Goal: Find specific page/section: Find specific page/section

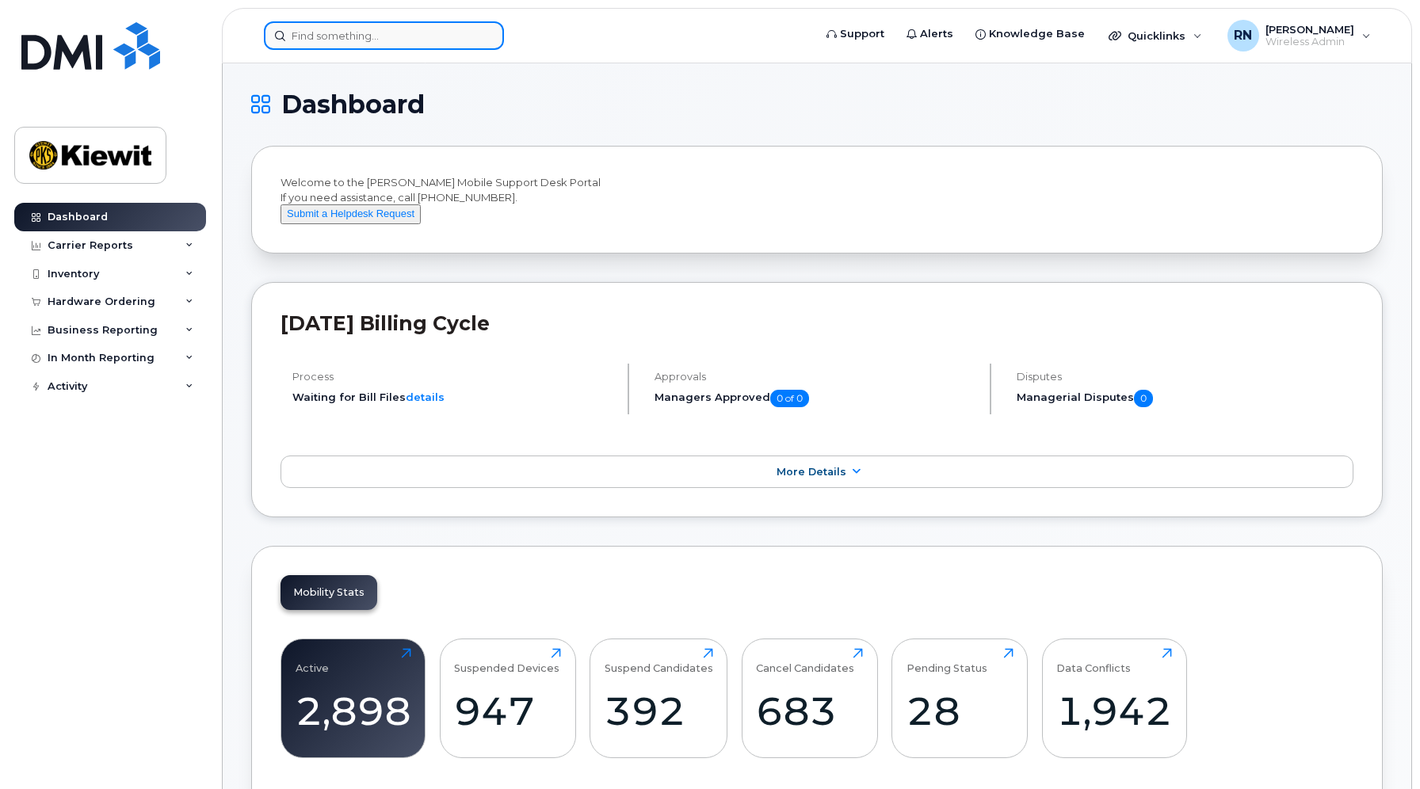
click at [367, 36] on input at bounding box center [384, 35] width 240 height 29
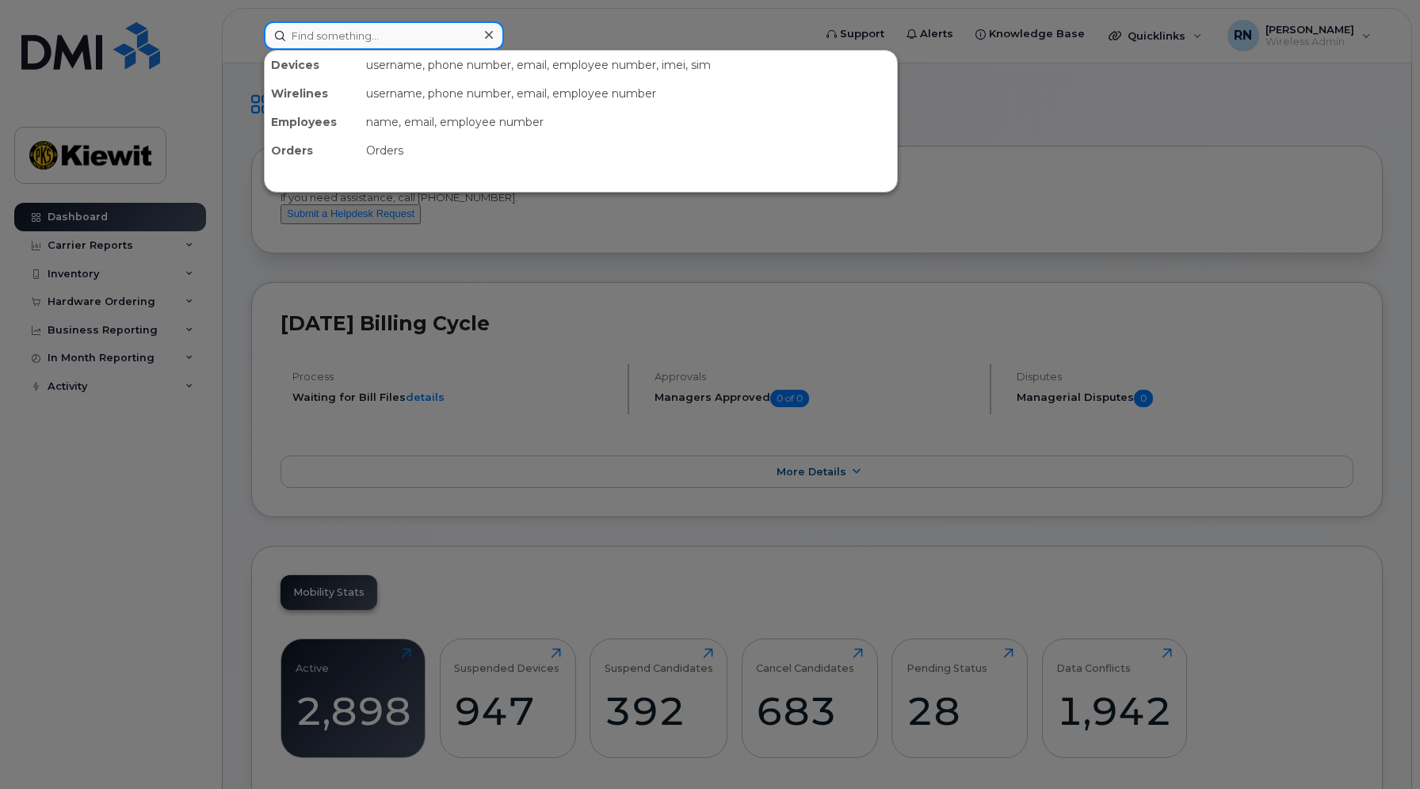
paste input "(236) 339-4986"
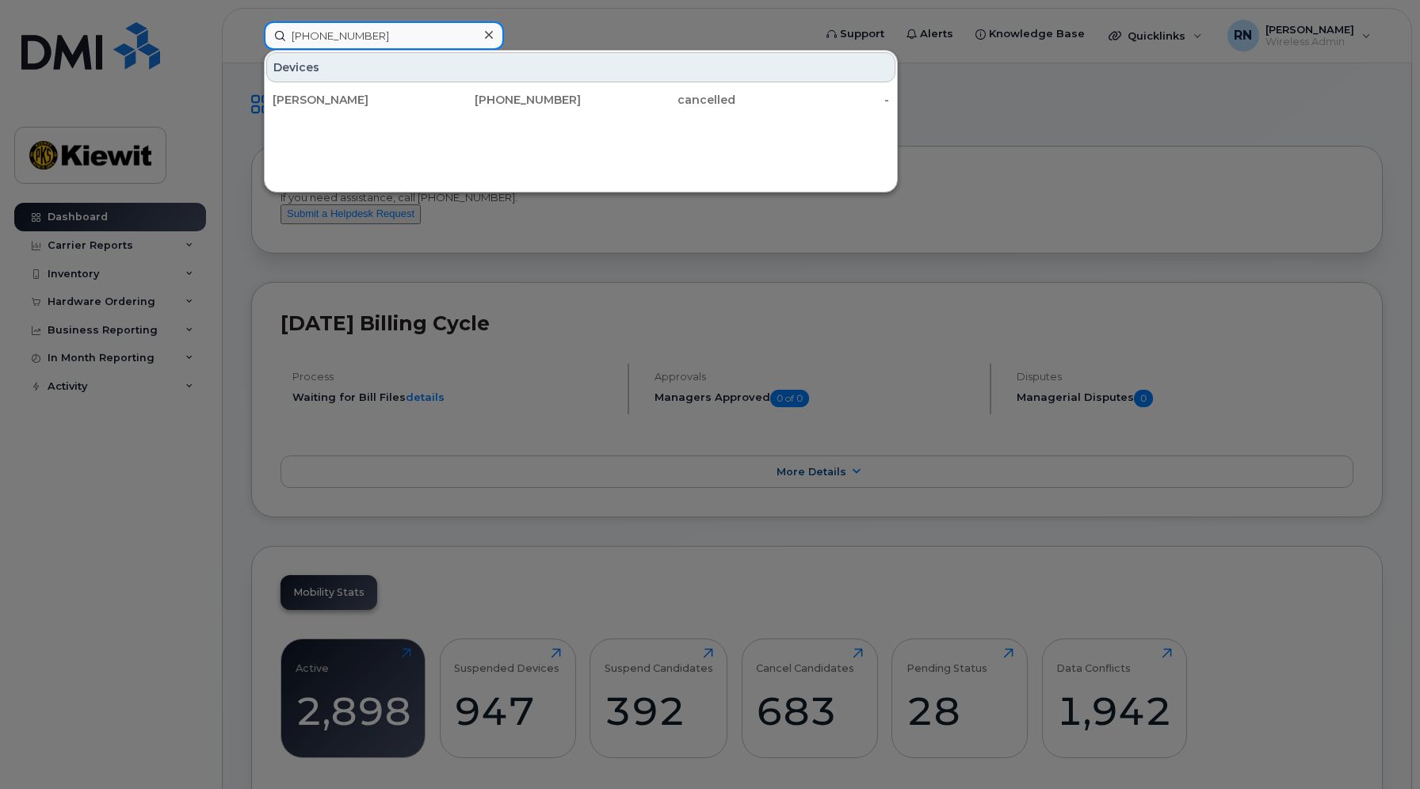
type input "(236) 339-4986"
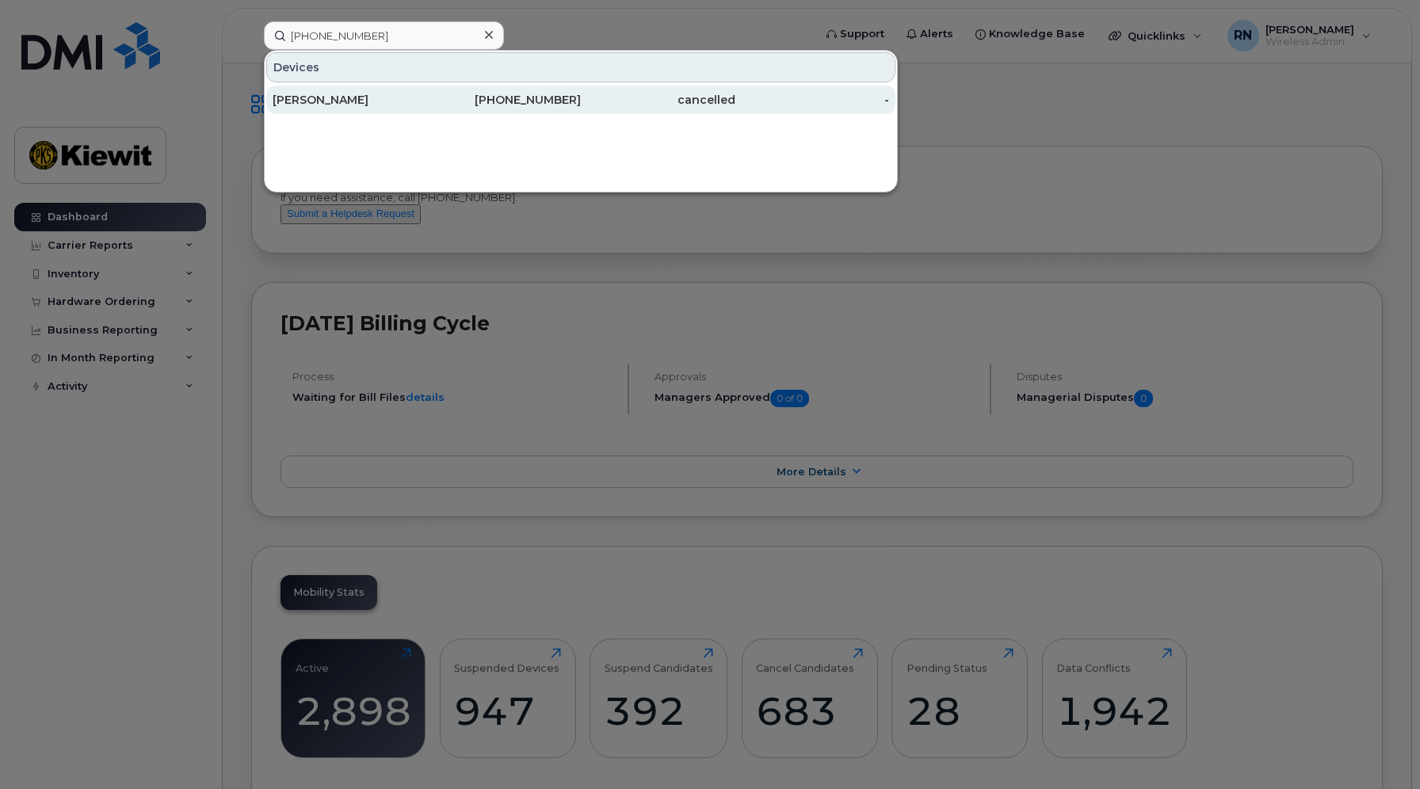
click at [370, 101] on div "[PERSON_NAME]" at bounding box center [350, 100] width 155 height 16
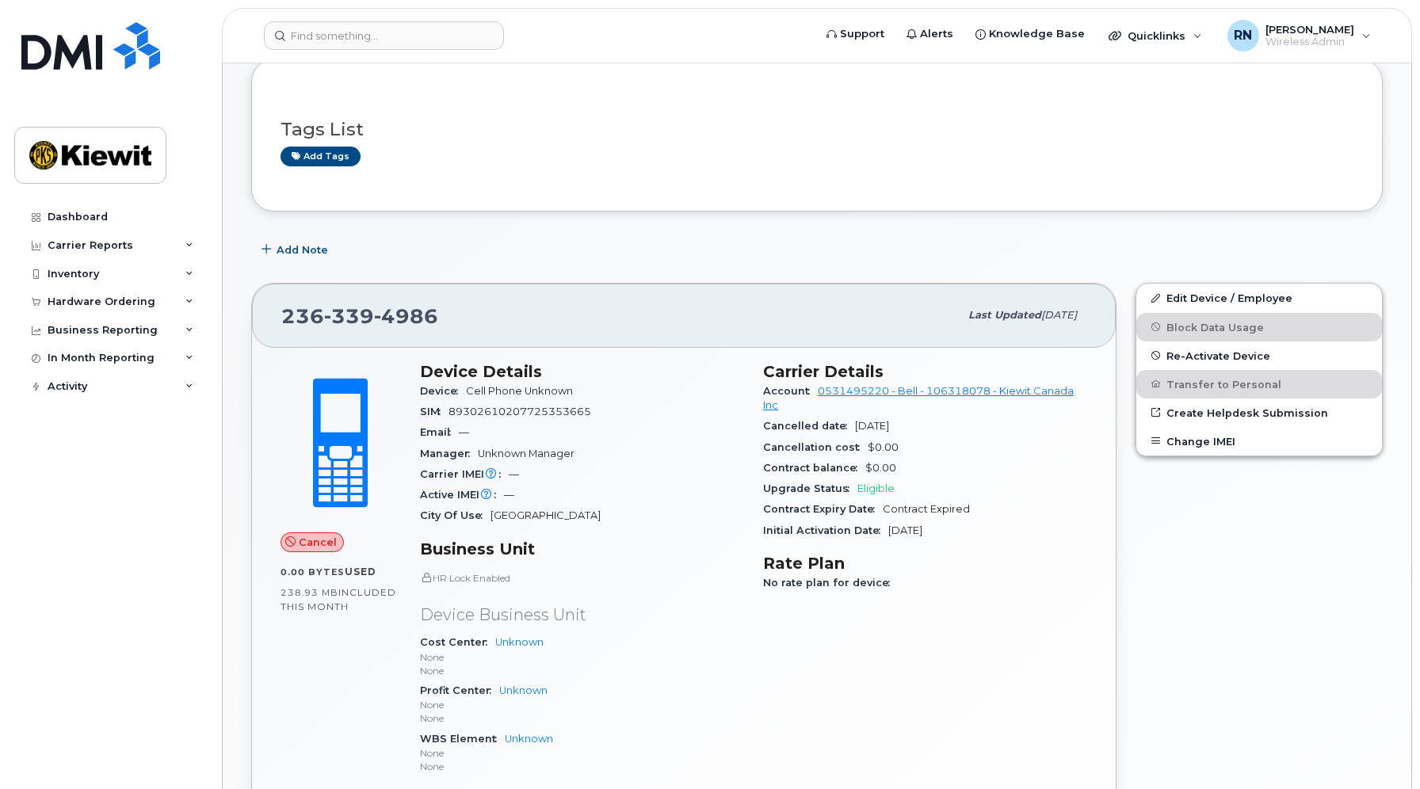
scroll to position [139, 0]
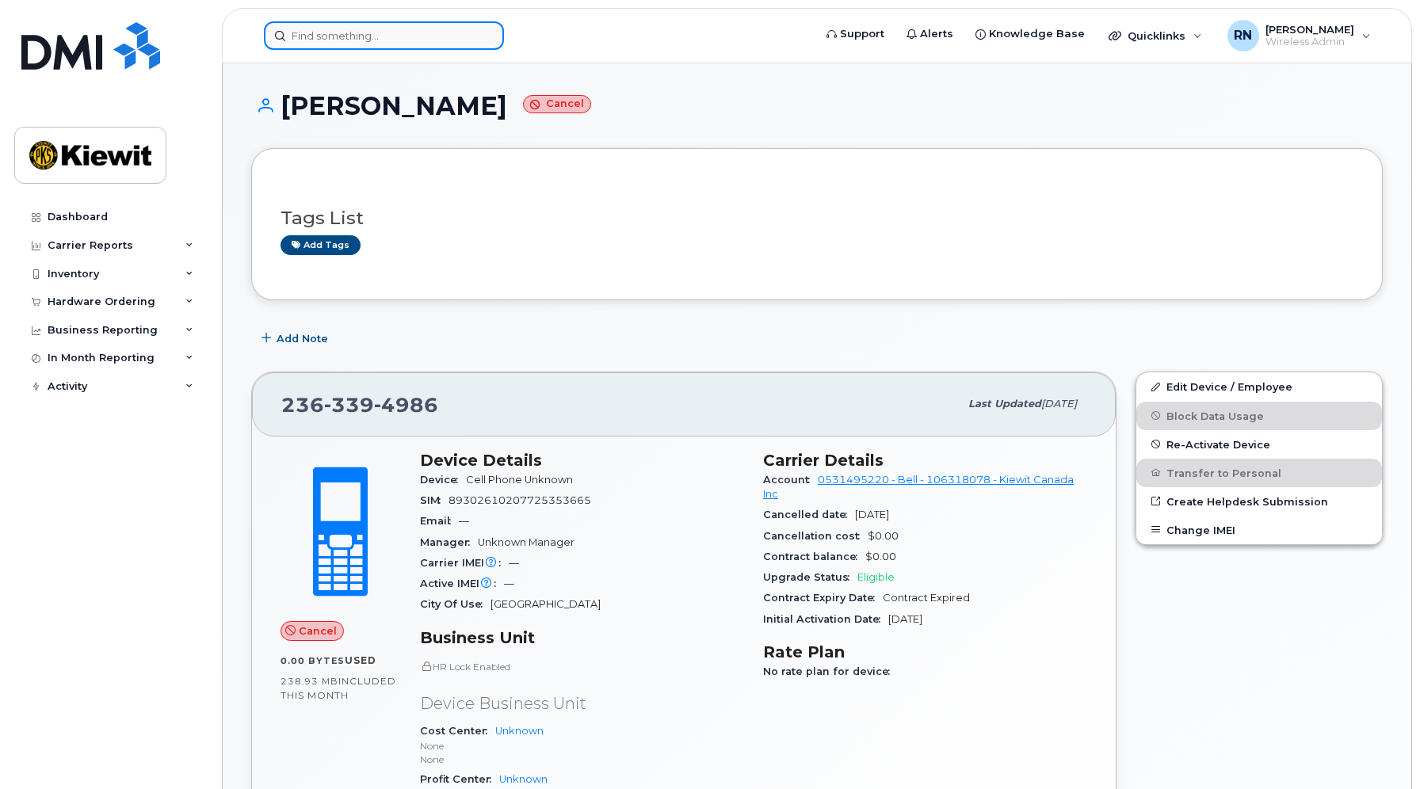
click at [322, 35] on input at bounding box center [384, 35] width 240 height 29
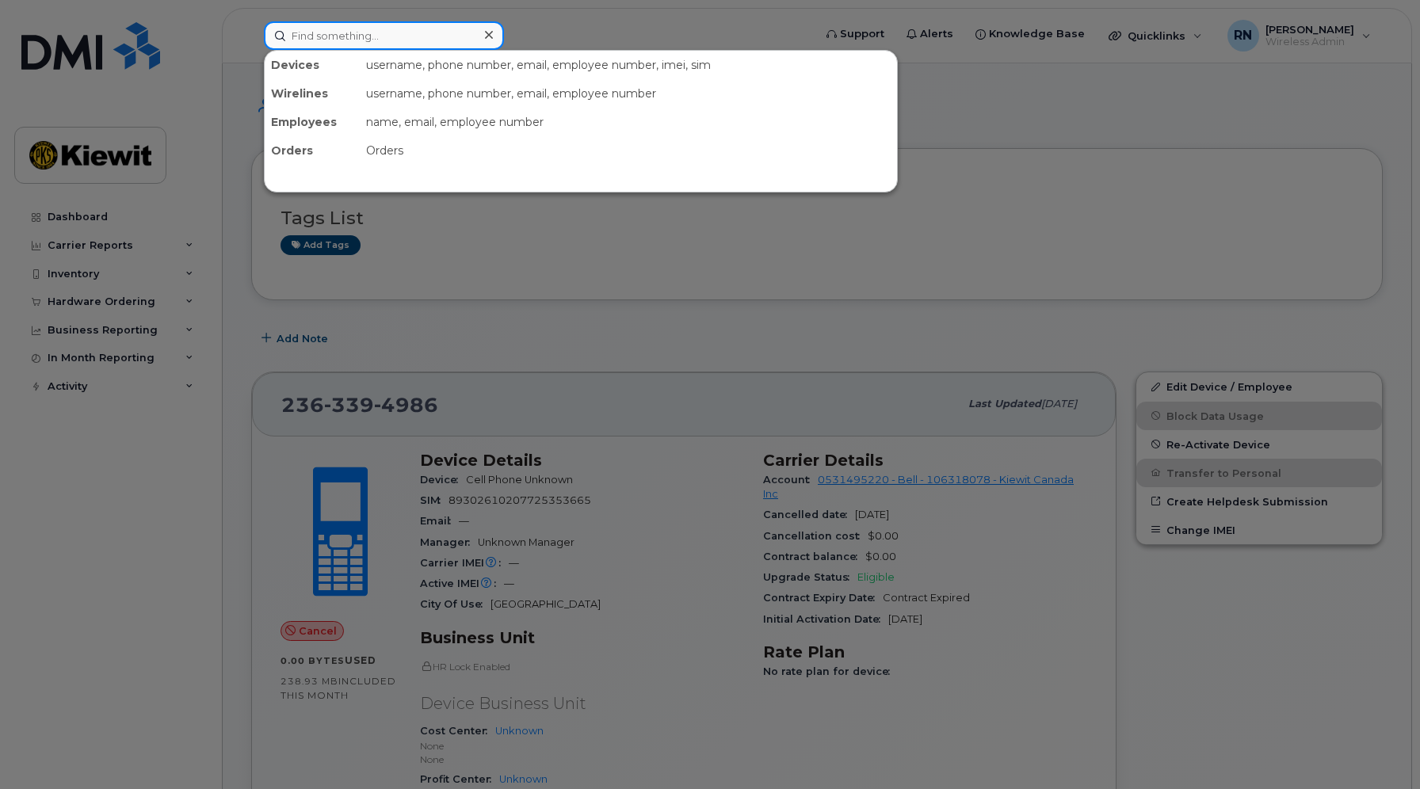
paste input "(236)339-4878"
type input "(236)339-4878"
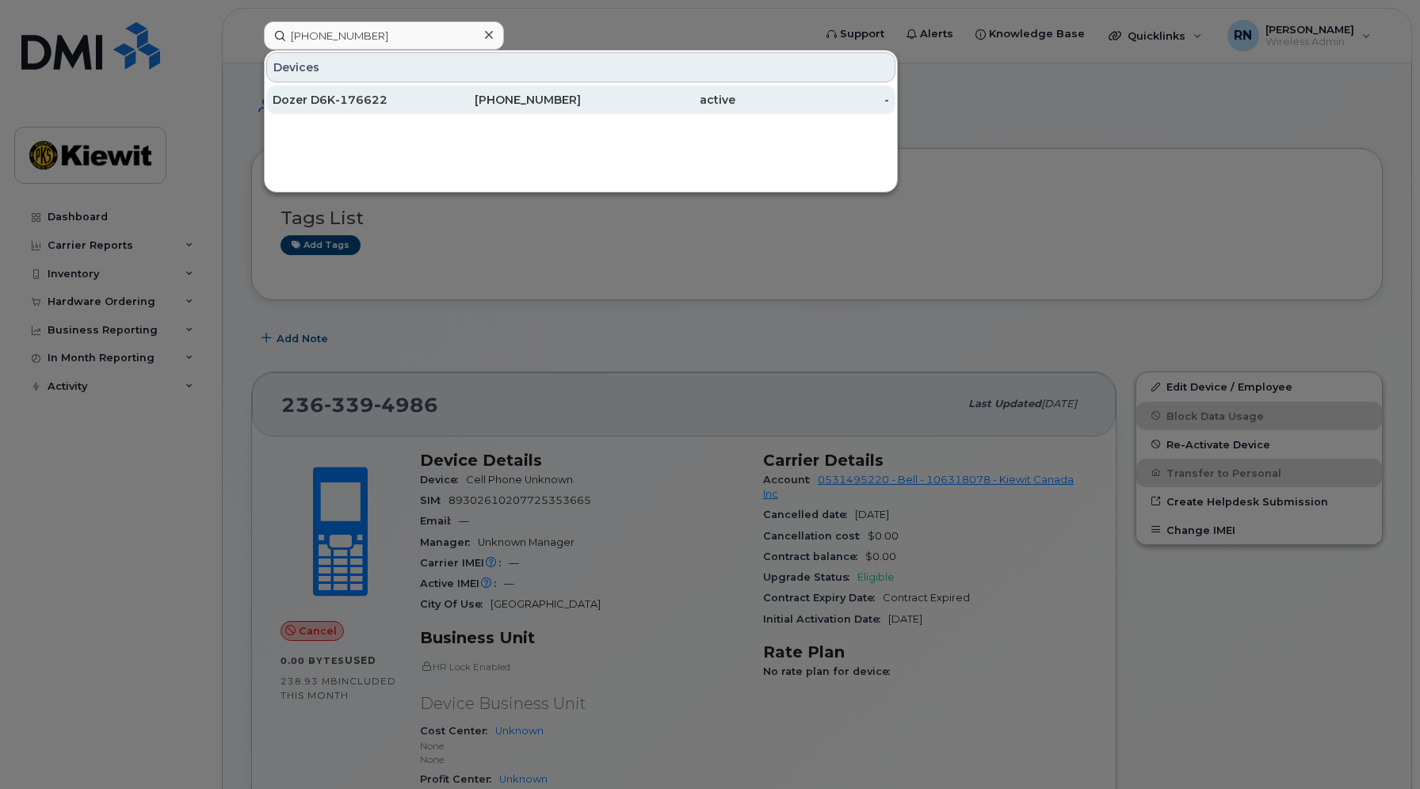
click at [348, 108] on div "Dozer D6K-176622" at bounding box center [350, 100] width 155 height 29
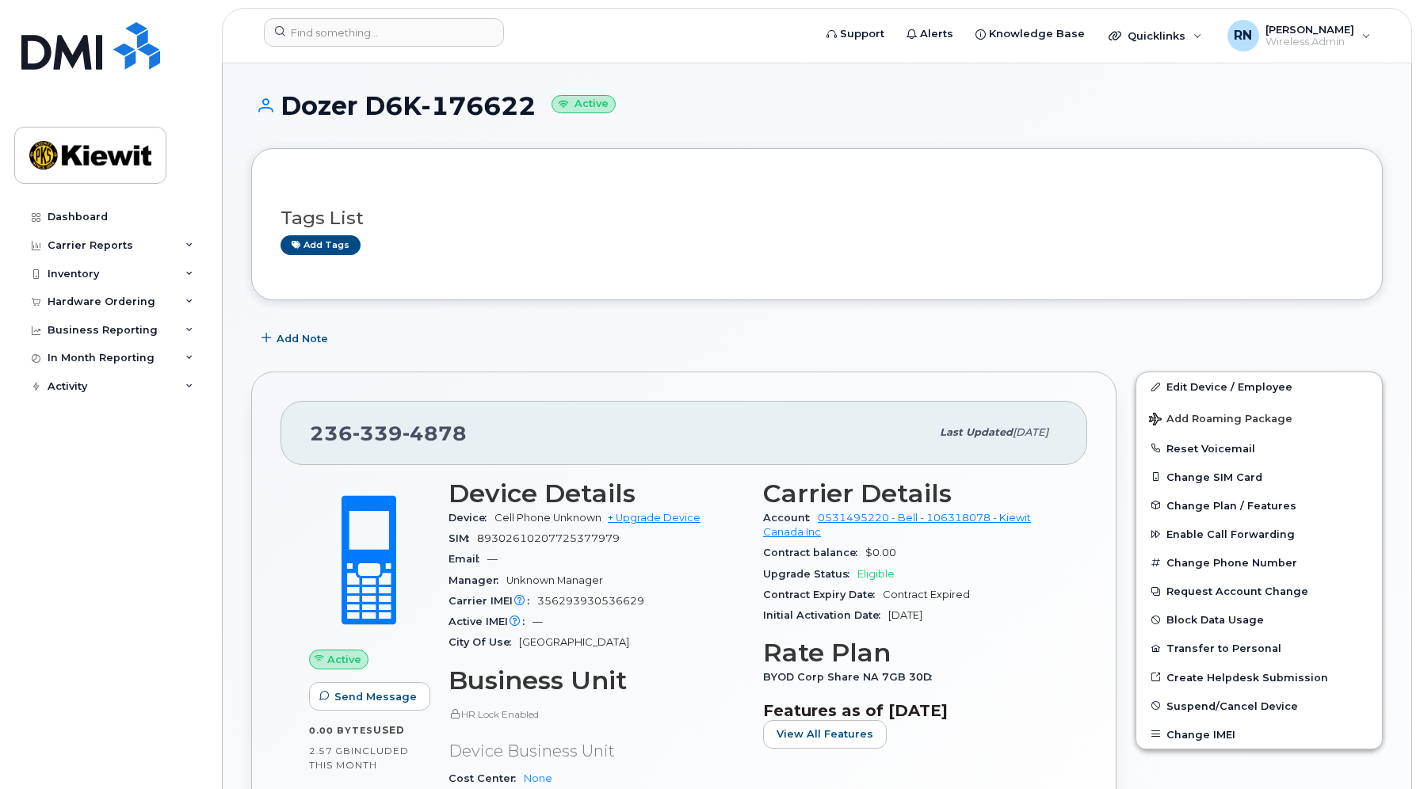
click at [1301, 226] on h3 "Tags List" at bounding box center [817, 218] width 1073 height 20
click at [381, 32] on input at bounding box center [384, 32] width 240 height 29
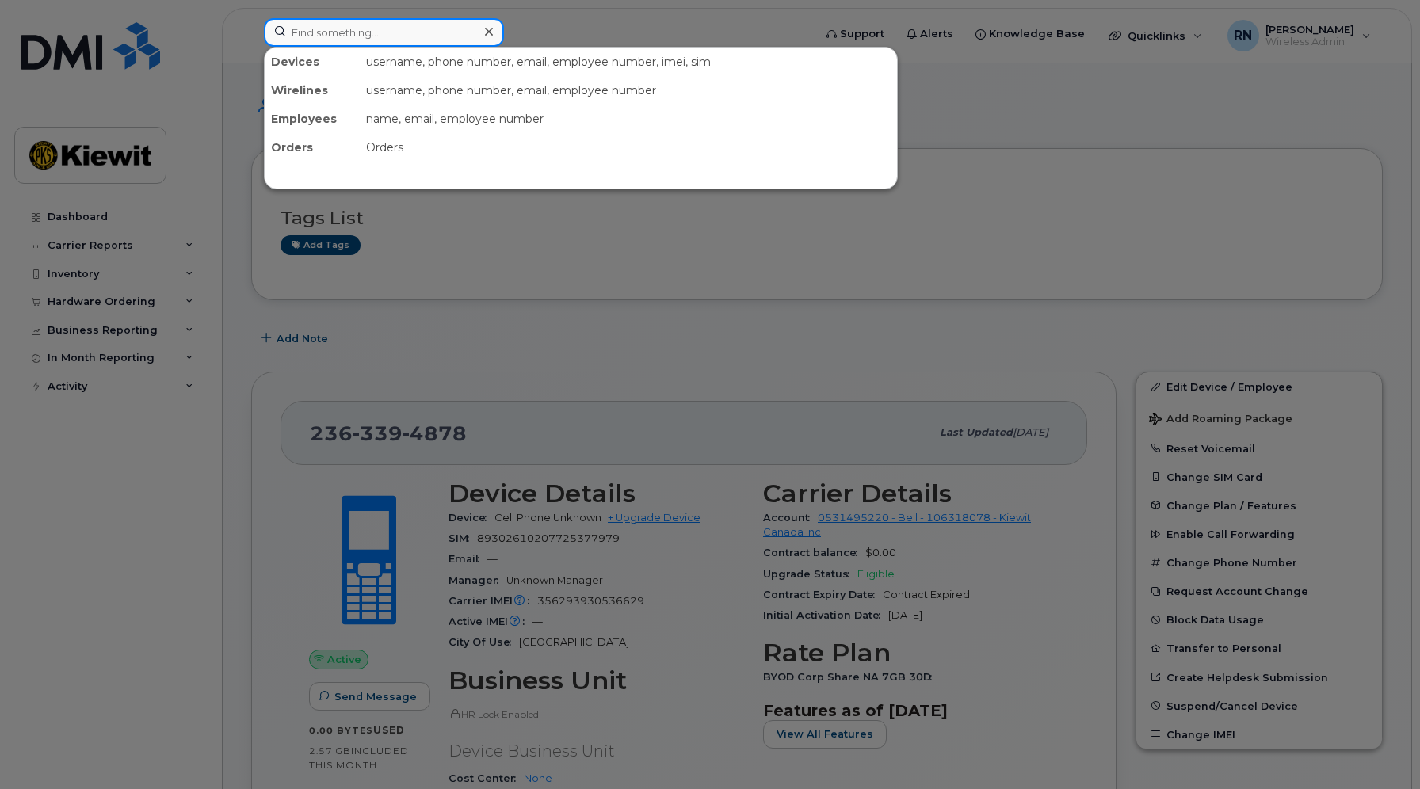
paste input "89302610207725353665"
type input "89302610207725353665"
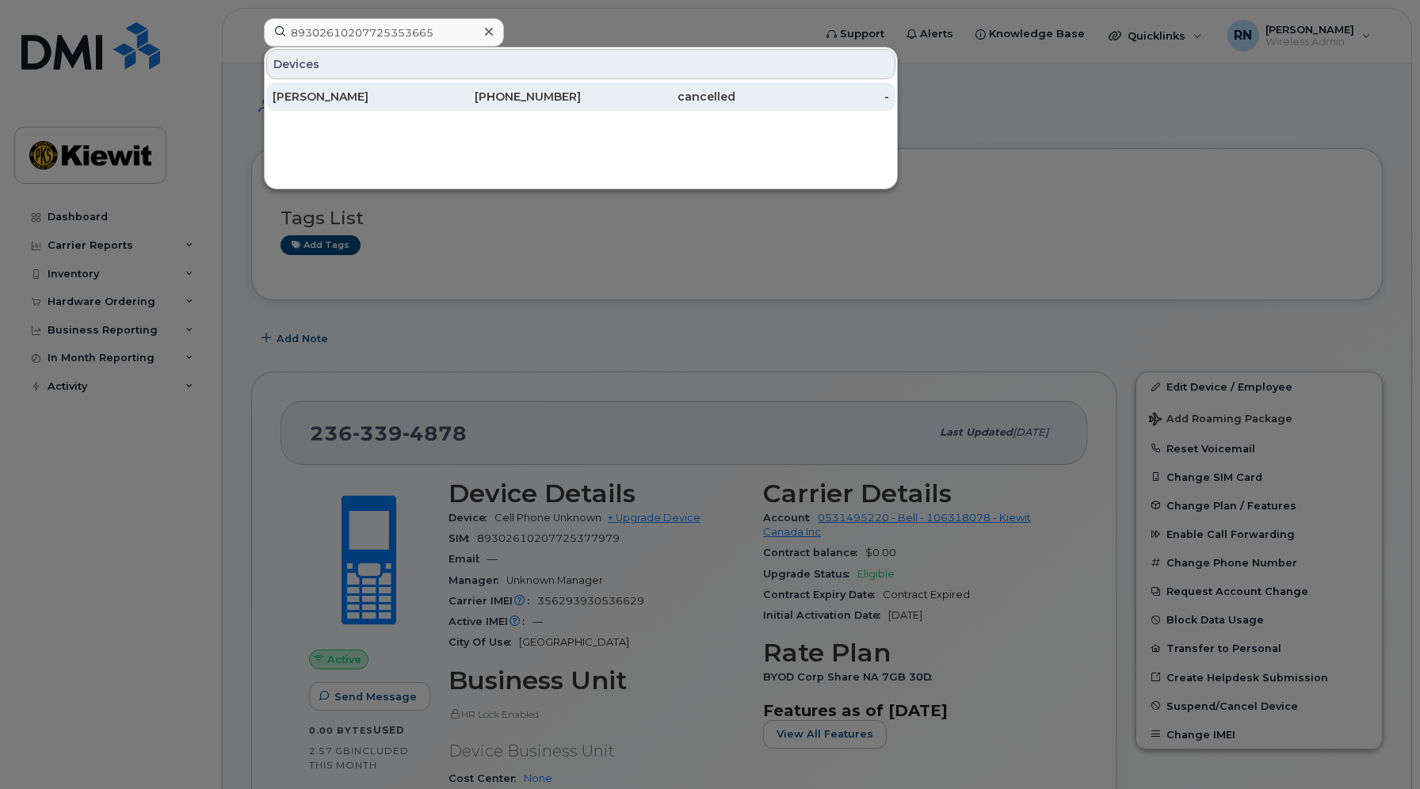
click at [339, 98] on div "[PERSON_NAME]" at bounding box center [350, 97] width 155 height 16
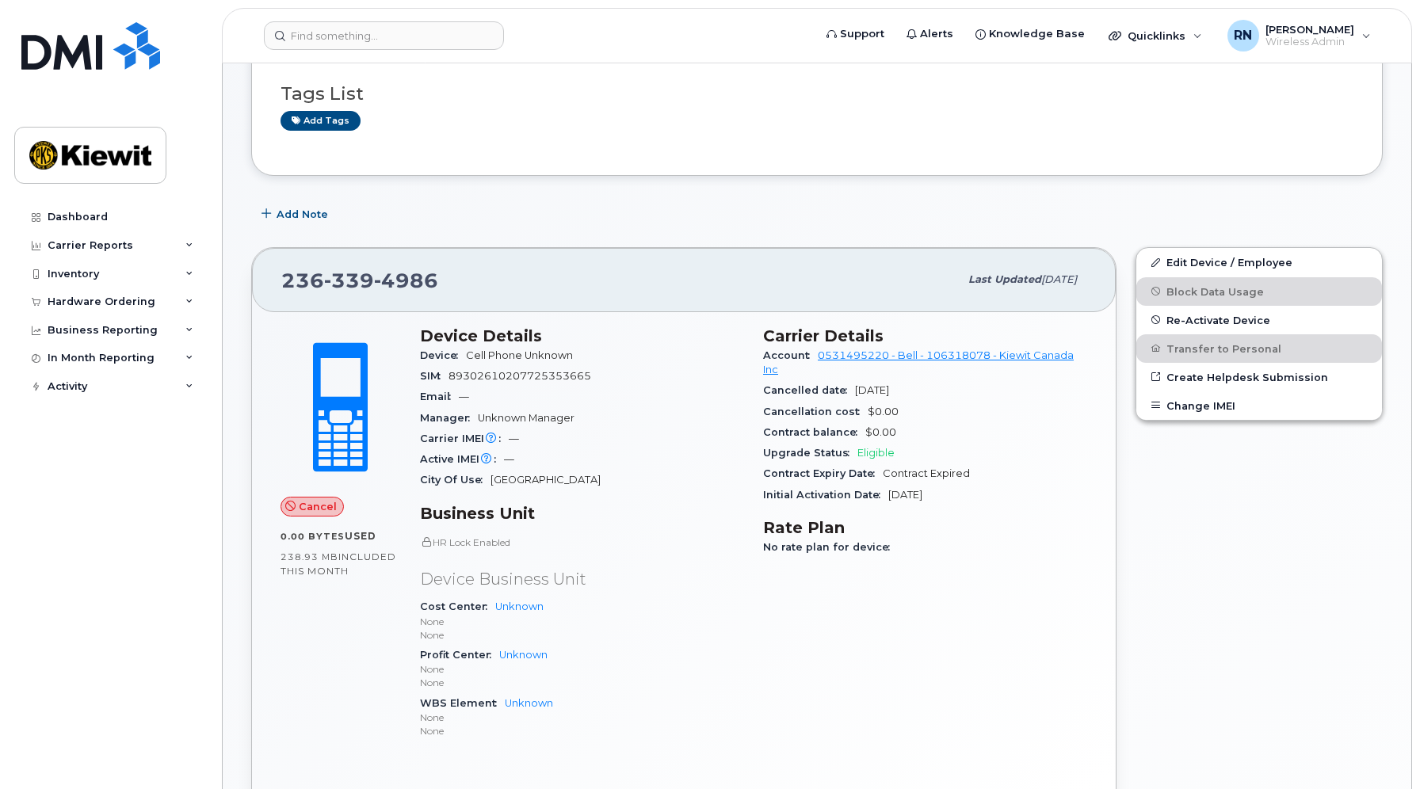
scroll to position [198, 0]
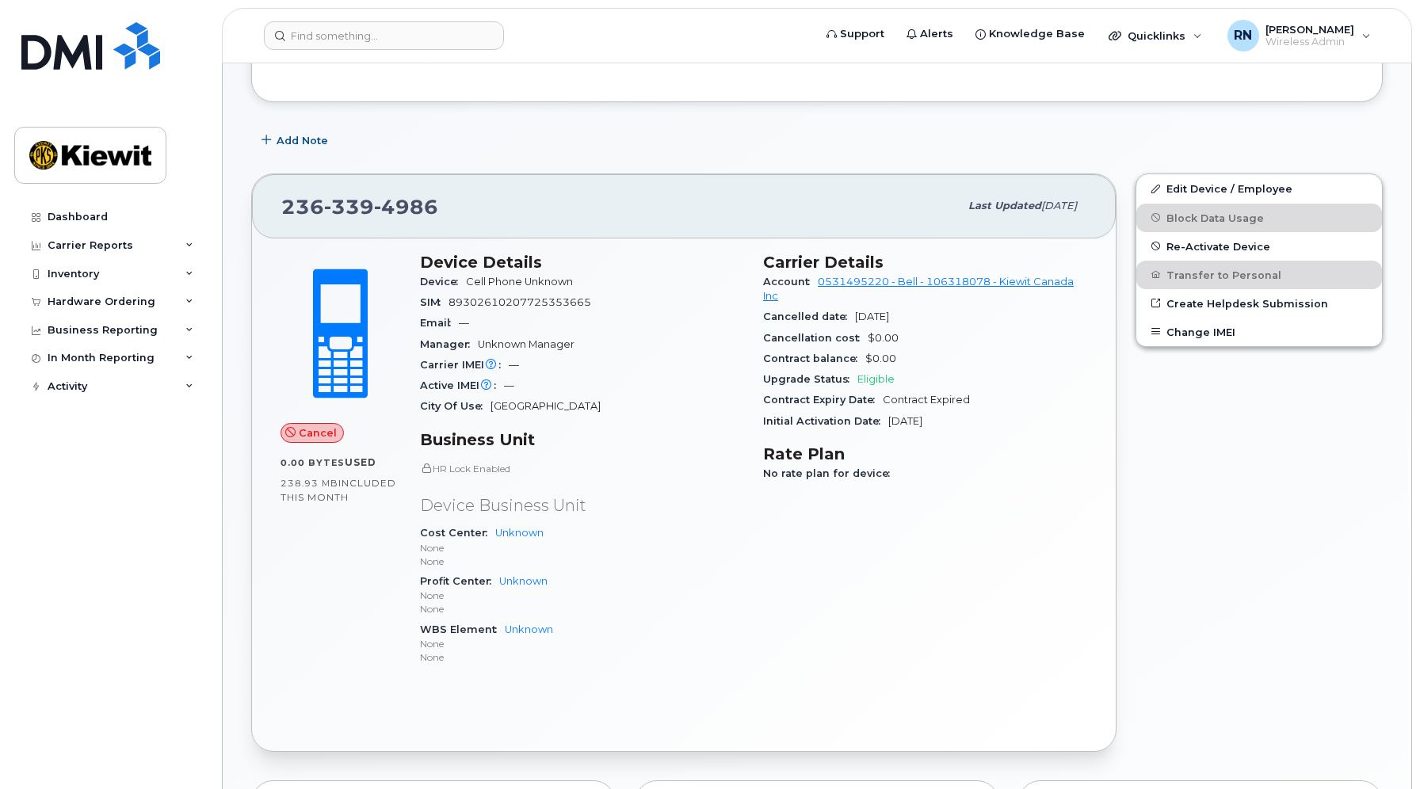
click at [141, 731] on div "Dashboard Carrier Reports Monthly Billing Data Daily Data Pooling Data Behavior…" at bounding box center [112, 484] width 196 height 563
